Goal: Transaction & Acquisition: Obtain resource

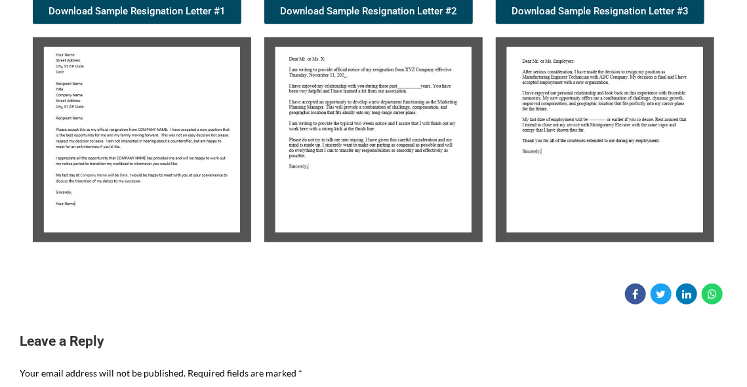
scroll to position [265, 0]
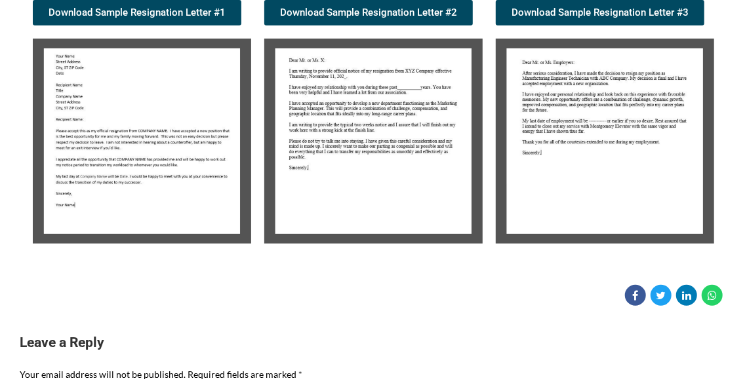
click at [587, 104] on img at bounding box center [605, 141] width 218 height 205
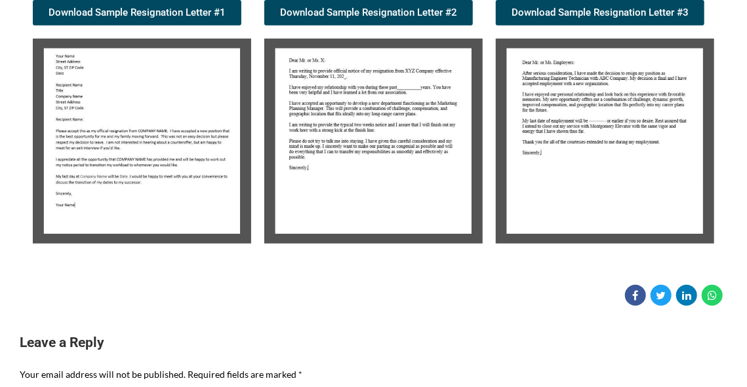
click at [587, 104] on img at bounding box center [605, 141] width 218 height 205
click at [585, 12] on span "Download Sample Resignation Letter #3" at bounding box center [599, 13] width 177 height 10
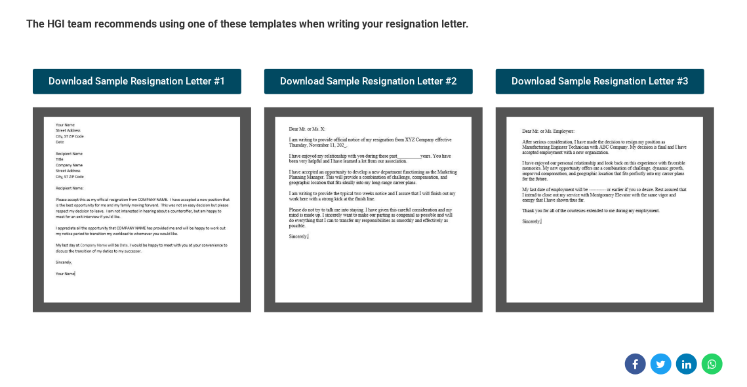
scroll to position [197, 0]
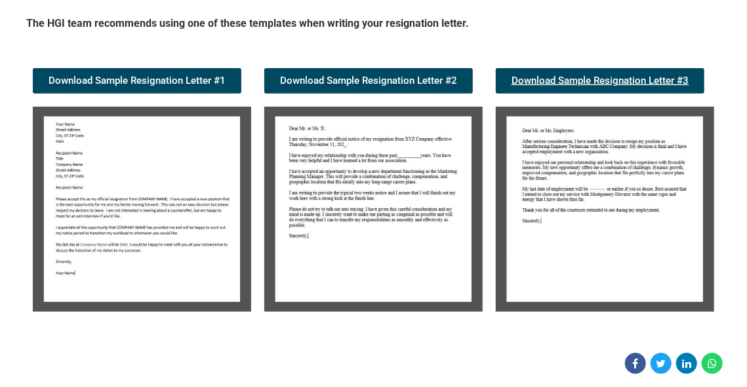
click at [658, 76] on span "Download Sample Resignation Letter #3" at bounding box center [599, 81] width 177 height 10
